Goal: Find specific page/section: Find specific page/section

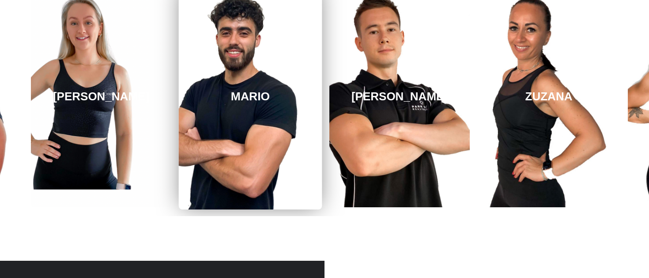
scroll to position [1435, 0]
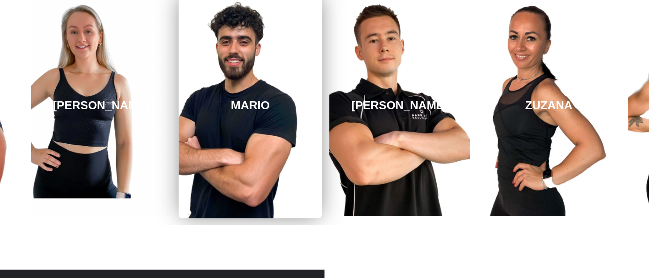
click at [250, 121] on link "MARIO" at bounding box center [250, 105] width 143 height 225
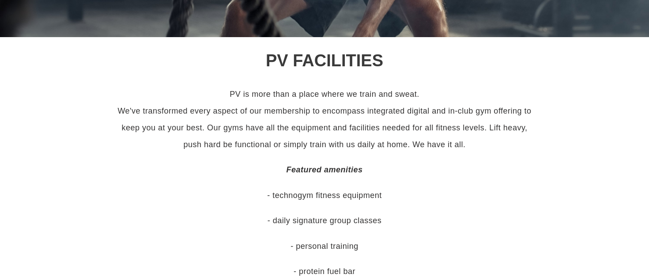
scroll to position [0, 0]
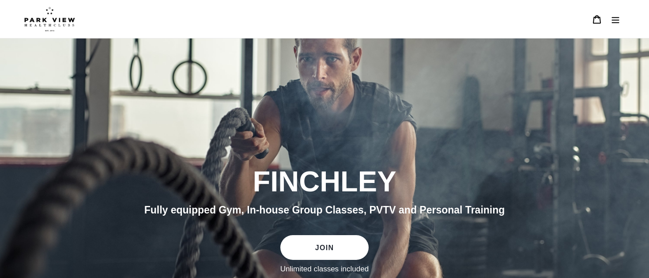
click at [621, 23] on button "Menu" at bounding box center [616, 19] width 19 height 19
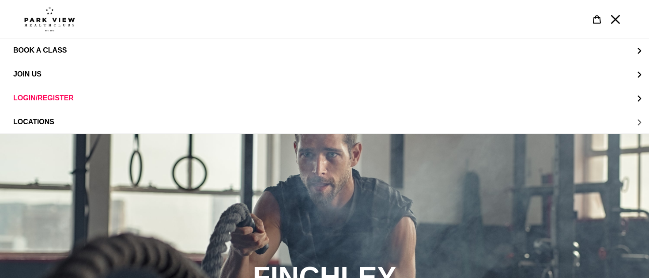
click at [34, 124] on span "LOCATIONS" at bounding box center [33, 122] width 41 height 8
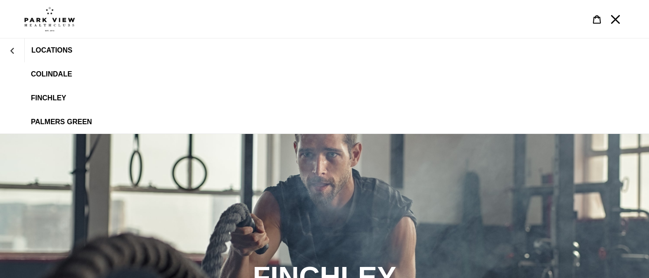
click at [49, 99] on span "Finchley" at bounding box center [48, 98] width 35 height 8
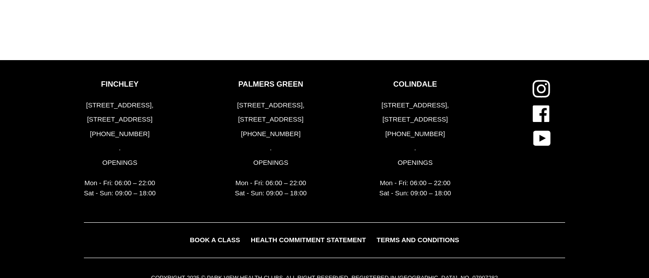
scroll to position [2279, 0]
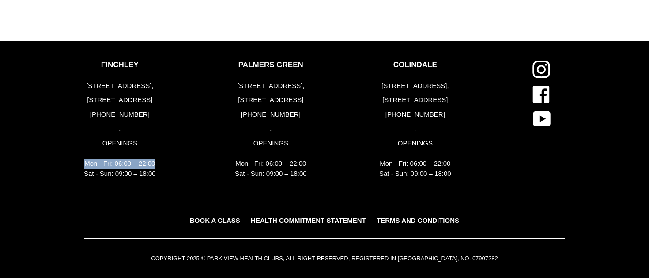
drag, startPoint x: 155, startPoint y: 164, endPoint x: 81, endPoint y: 166, distance: 73.4
click at [81, 166] on div "FINCHLEY 183-191 Ballards Lane, London, N3 1LP +44 (0) 2083461446 . OPENINGS Mo…" at bounding box center [325, 132] width 530 height 142
